Goal: Task Accomplishment & Management: Manage account settings

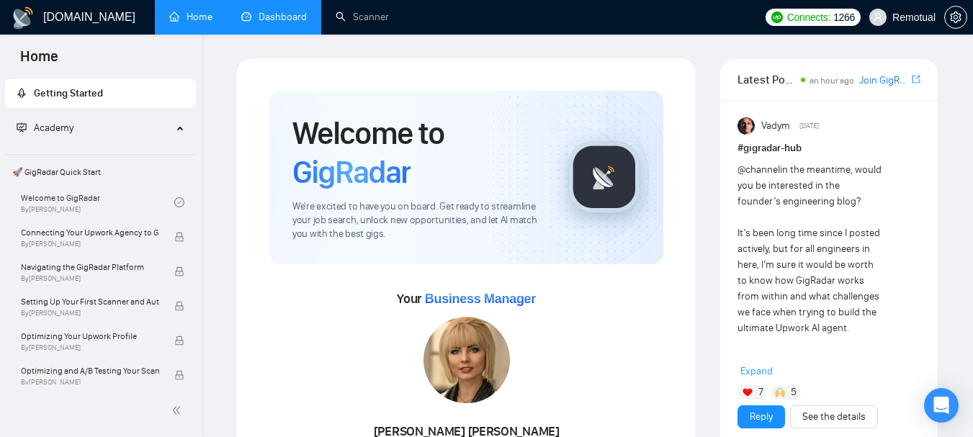
click at [287, 23] on link "Dashboard" at bounding box center [274, 17] width 66 height 12
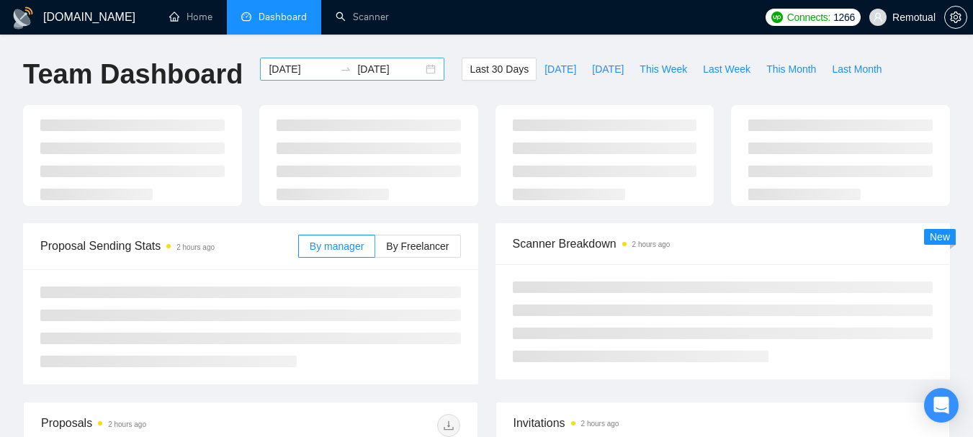
click at [420, 71] on div "[DATE] [DATE]" at bounding box center [352, 69] width 184 height 23
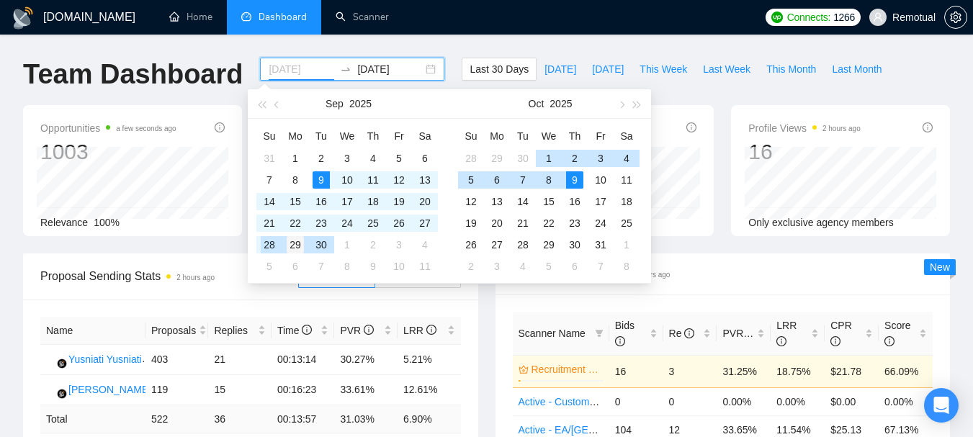
type input "[DATE]"
click at [287, 247] on div "29" at bounding box center [295, 244] width 17 height 17
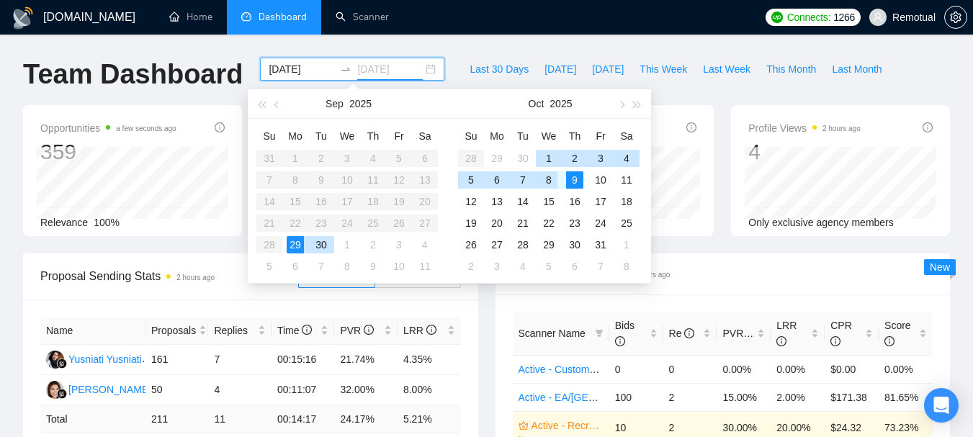
click at [544, 179] on div "8" at bounding box center [548, 179] width 17 height 17
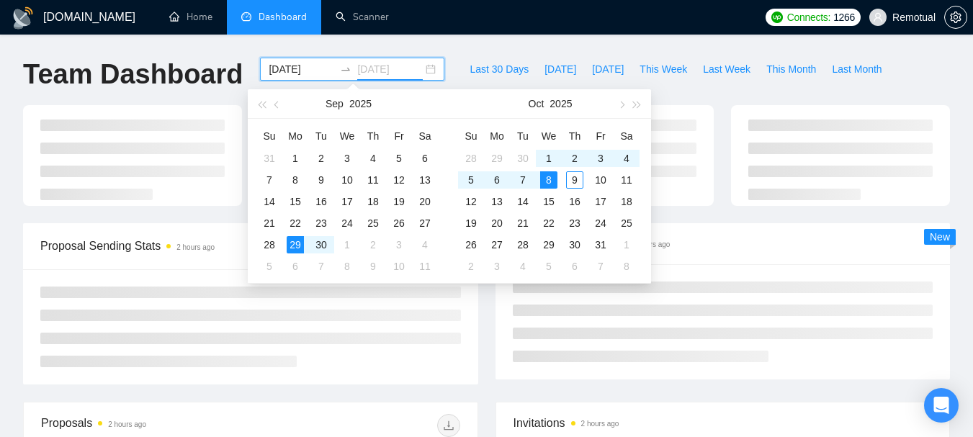
type input "[DATE]"
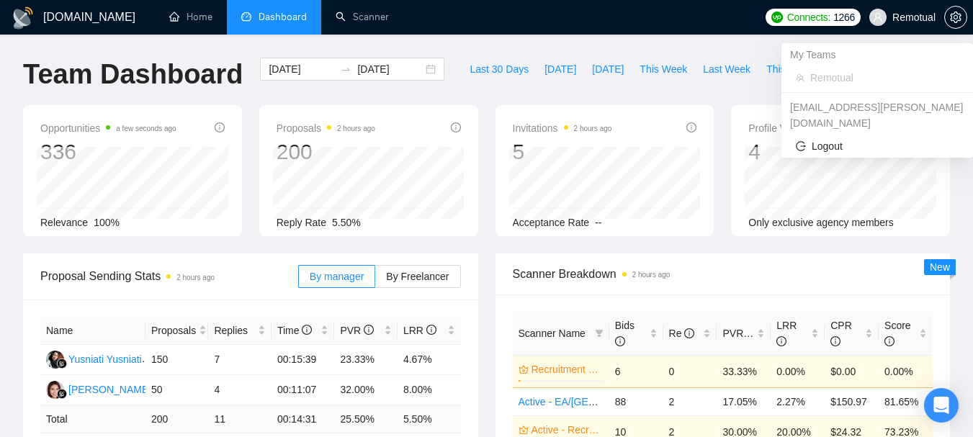
click at [907, 17] on span "Remotual" at bounding box center [913, 17] width 43 height 0
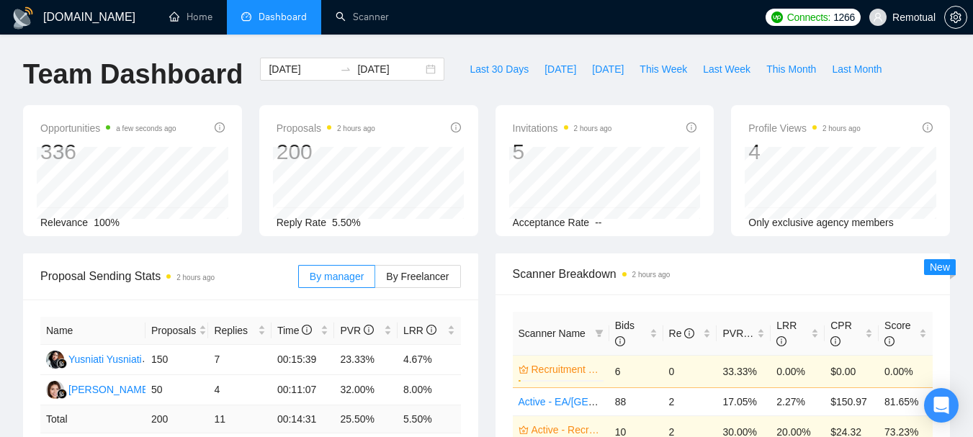
click at [600, 33] on ul "Home Dashboard Scanner" at bounding box center [454, 17] width 608 height 35
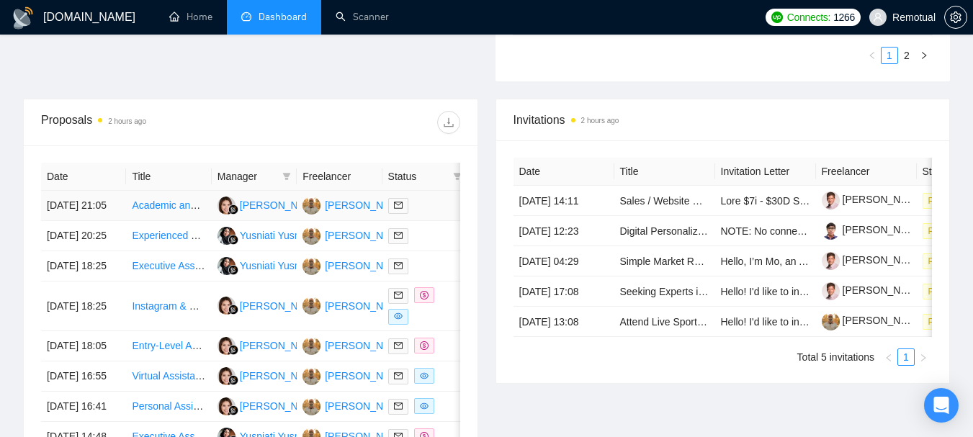
scroll to position [504, 0]
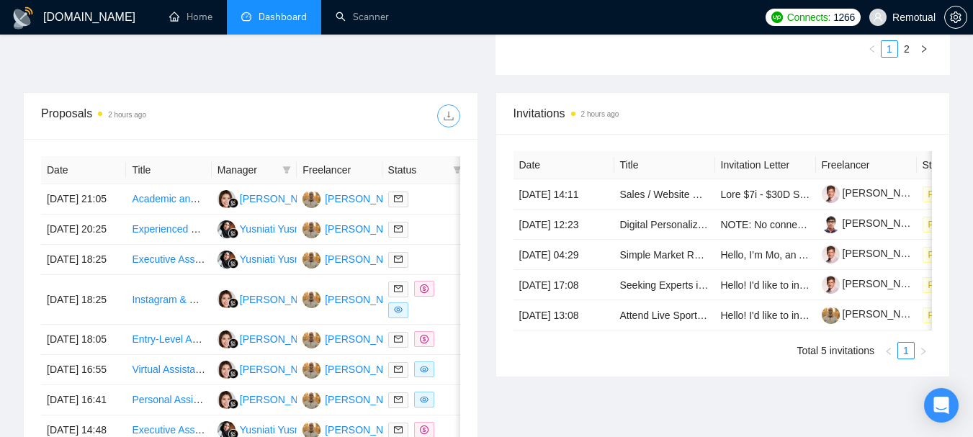
click at [443, 116] on icon "download" at bounding box center [449, 116] width 12 height 12
